Goal: Find contact information: Find contact information

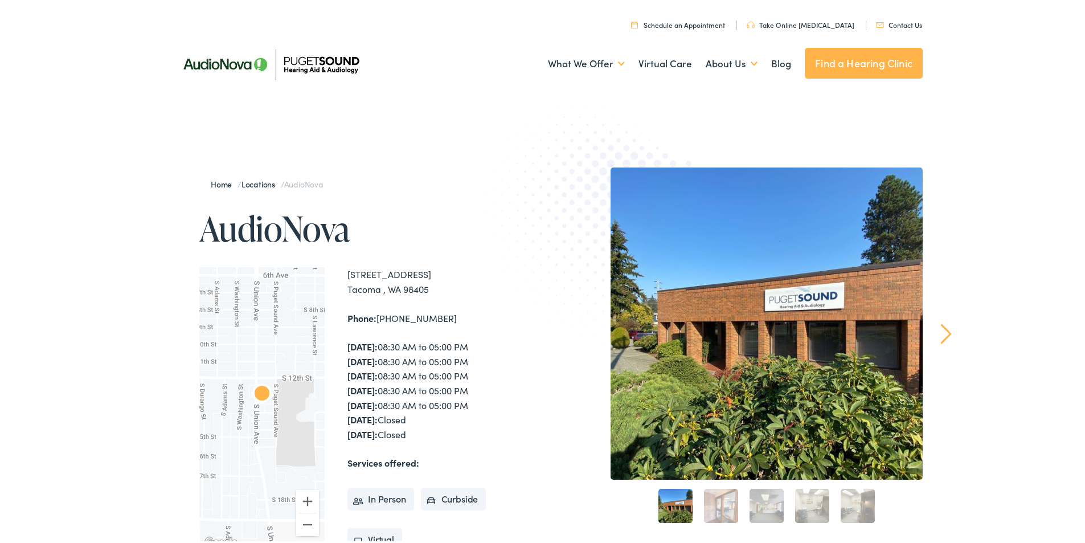
click at [896, 20] on link "Contact Us" at bounding box center [899, 23] width 46 height 10
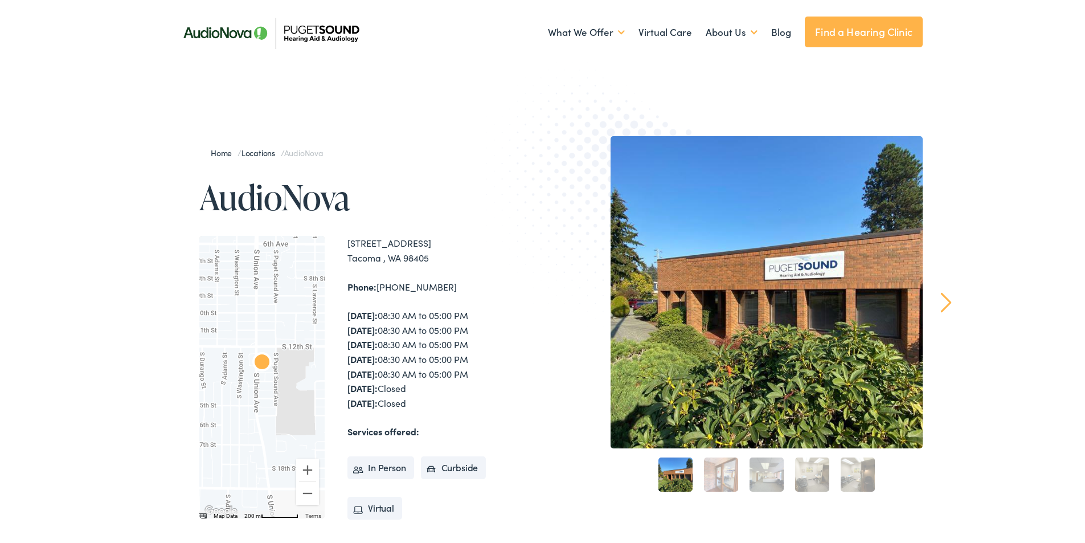
scroll to position [57, 0]
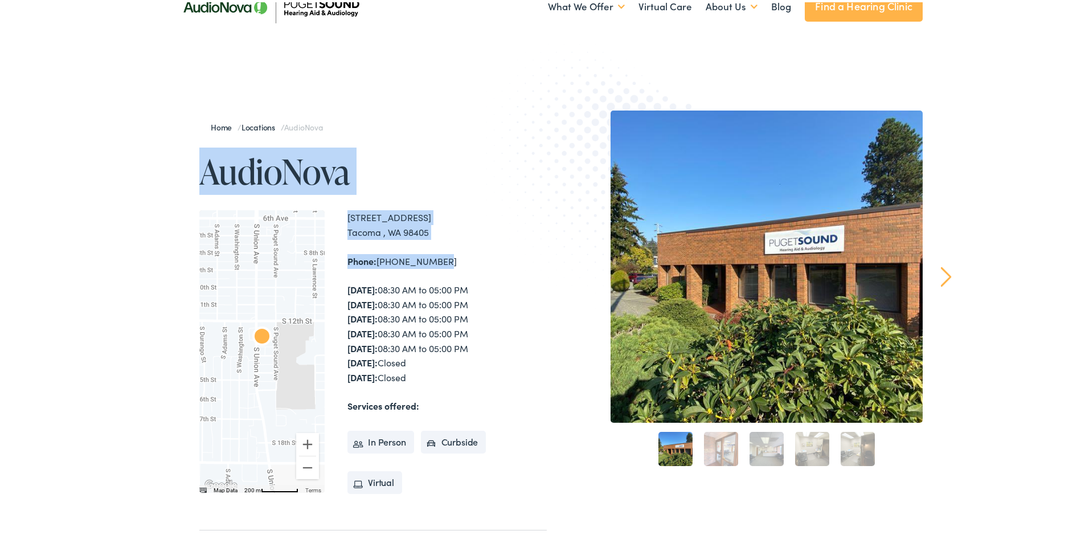
drag, startPoint x: 182, startPoint y: 161, endPoint x: 457, endPoint y: 257, distance: 291.9
click at [457, 257] on div "Home / Locations / AudioNova AudioNova ← Move left → Move right ↑ Move up ↓ Mov…" at bounding box center [359, 354] width 376 height 492
copy div "AudioNova ← Move left → Move right ↑ Move up ↓ Move down + Zoom in - Zoom out H…"
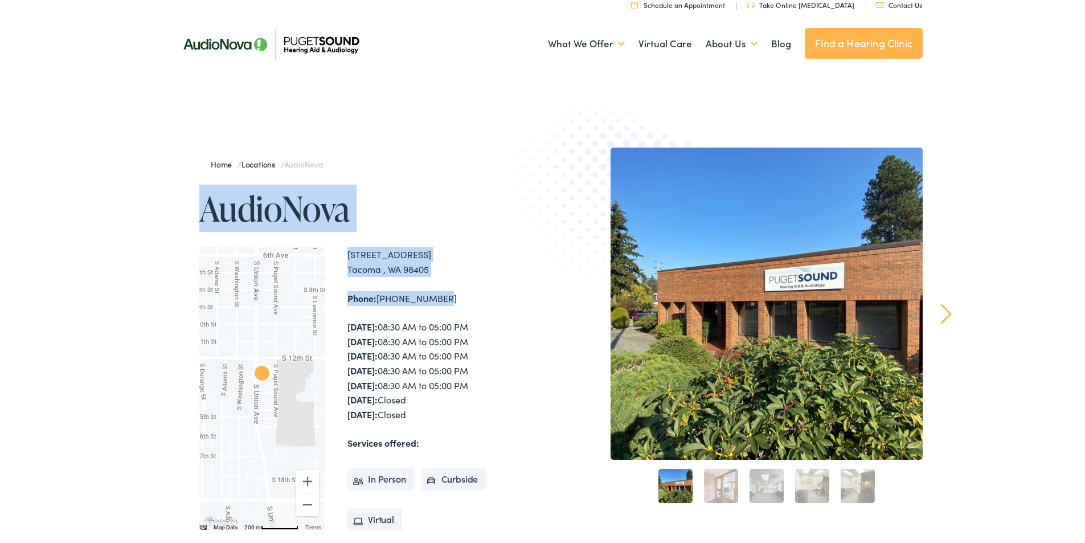
scroll to position [0, 0]
